Goal: Transaction & Acquisition: Purchase product/service

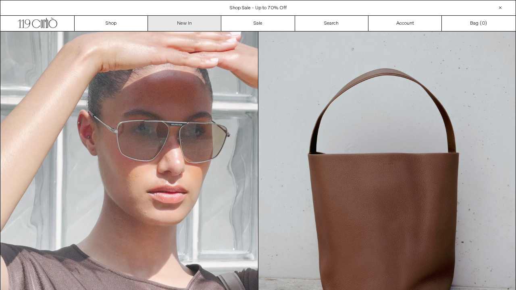
click at [182, 24] on div "Close dialog JOIN OUR MAILING LIST Subscribe to receive 10% off your first purc…" at bounding box center [258, 145] width 516 height 290
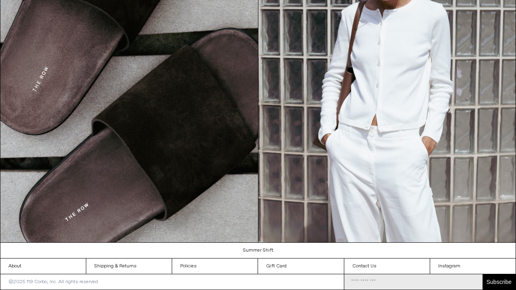
scroll to position [804, 0]
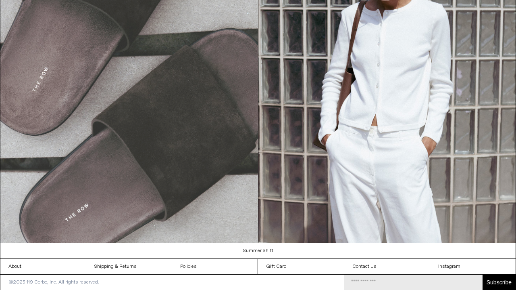
click at [171, 87] on img at bounding box center [129, 80] width 258 height 324
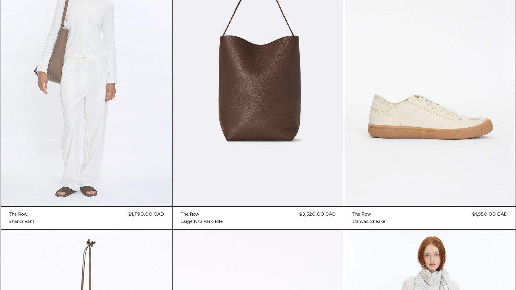
scroll to position [103, 0]
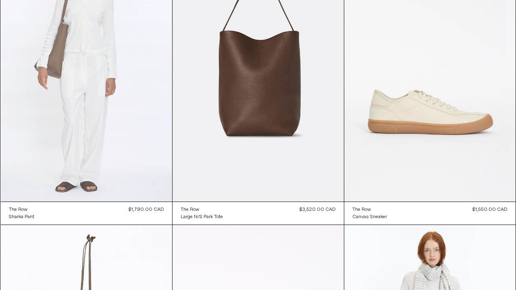
click at [132, 130] on at bounding box center [86, 72] width 171 height 257
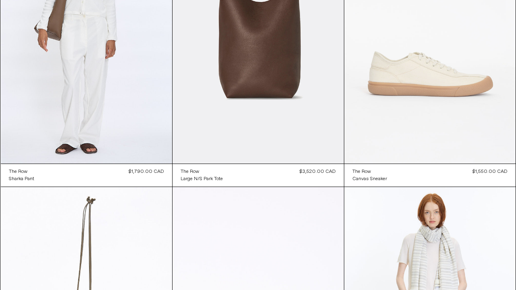
scroll to position [143, 0]
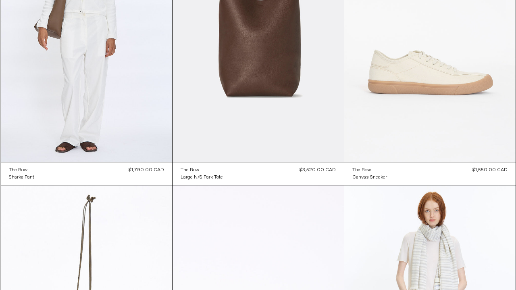
click at [388, 99] on at bounding box center [430, 32] width 171 height 257
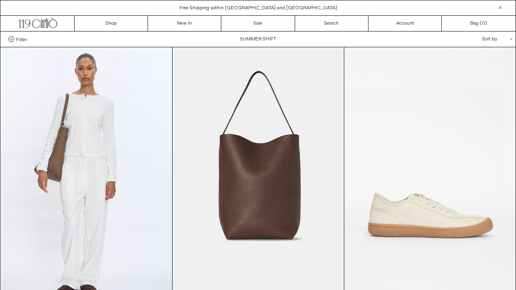
scroll to position [0, 0]
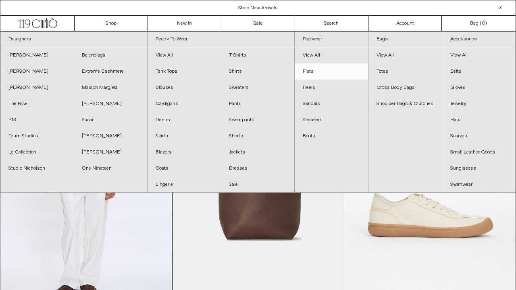
click at [309, 69] on link "Flats" at bounding box center [331, 71] width 73 height 16
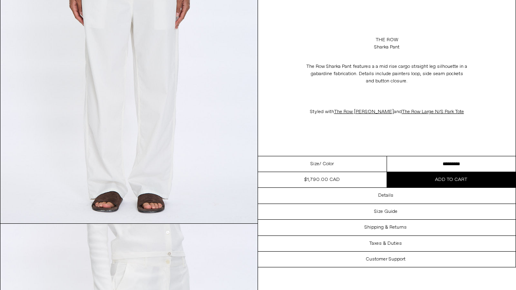
scroll to position [469, 0]
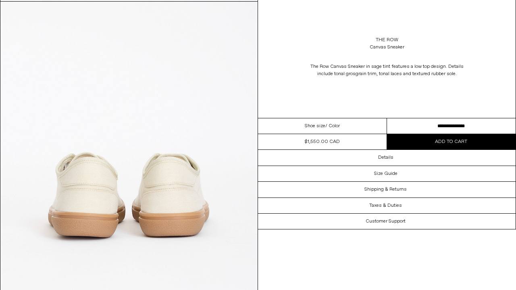
scroll to position [1016, 0]
